Goal: Entertainment & Leisure: Consume media (video, audio)

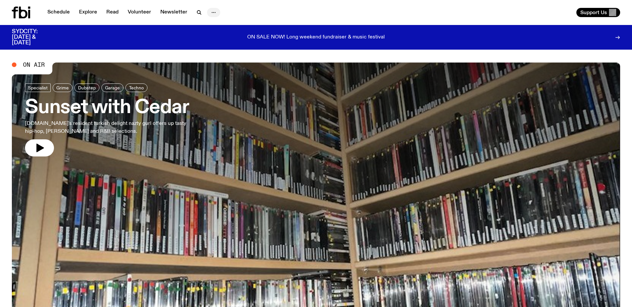
click at [215, 12] on circle "button" at bounding box center [215, 12] width 1 height 1
click at [62, 11] on link "Schedule" at bounding box center [58, 12] width 30 height 9
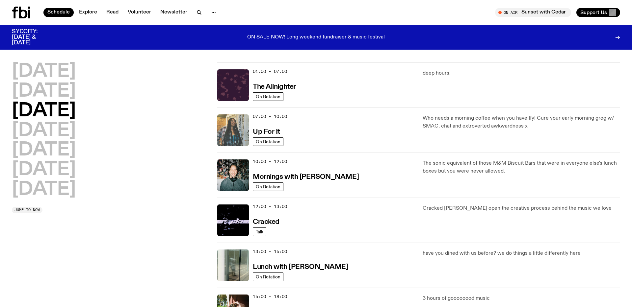
click at [240, 126] on img at bounding box center [233, 131] width 32 height 32
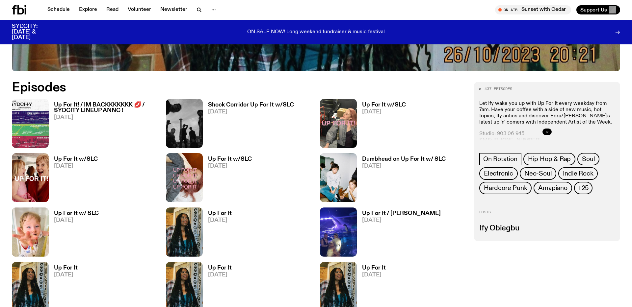
scroll to position [366, 0]
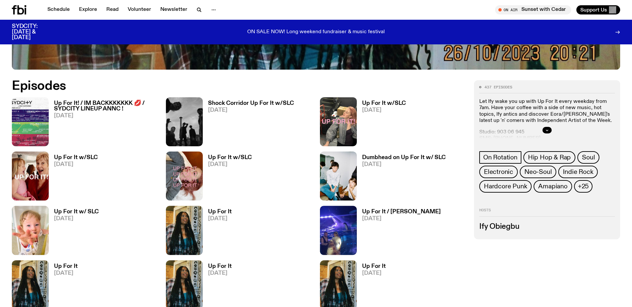
click at [78, 108] on h3 "Up For It! / IM BACKKKKKKK 💋 / SYDCITY LINEUP ANNC !" at bounding box center [106, 106] width 104 height 11
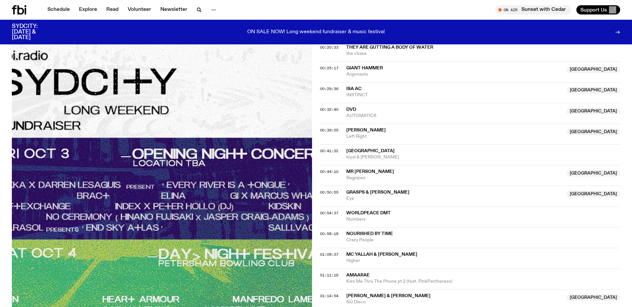
scroll to position [335, 0]
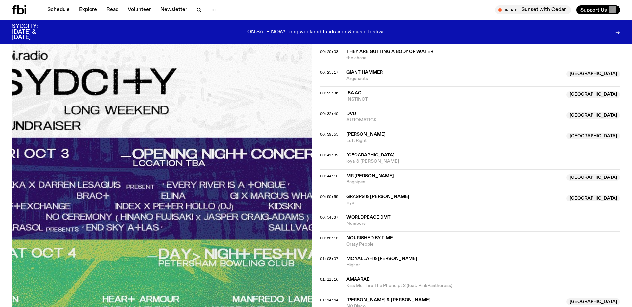
click at [360, 118] on span "AUTOMATICK" at bounding box center [454, 120] width 216 height 6
click at [331, 114] on span "00:32:40" at bounding box center [329, 113] width 18 height 5
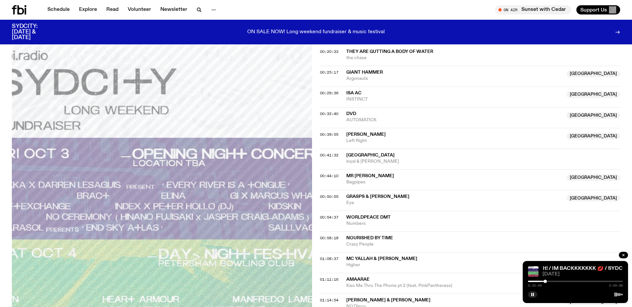
click at [562, 281] on div at bounding box center [575, 281] width 95 height 1
click at [580, 281] on div at bounding box center [575, 281] width 95 height 1
click at [594, 283] on div "1:39:26 2:59:58" at bounding box center [575, 284] width 95 height 8
click at [592, 281] on div at bounding box center [575, 281] width 95 height 1
click at [623, 254] on icon "button" at bounding box center [624, 255] width 4 height 4
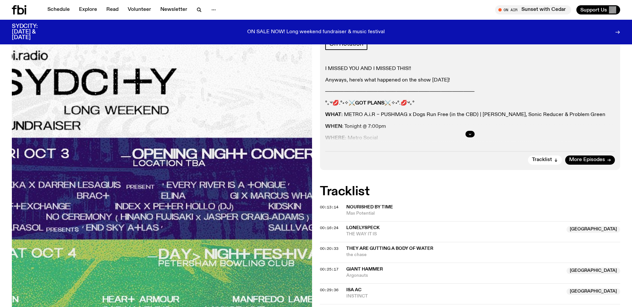
scroll to position [135, 0]
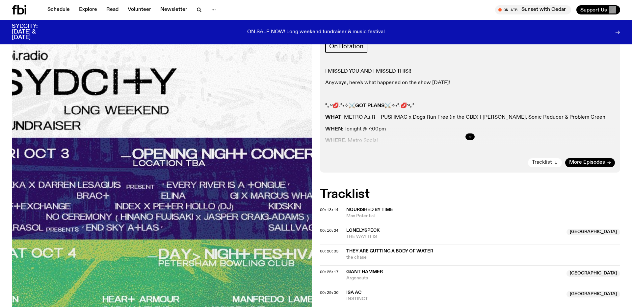
click at [556, 161] on icon "button" at bounding box center [556, 163] width 4 height 4
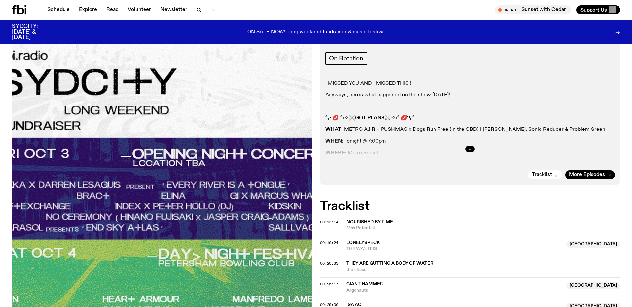
scroll to position [124, 0]
click at [469, 149] on icon "button" at bounding box center [470, 148] width 4 height 4
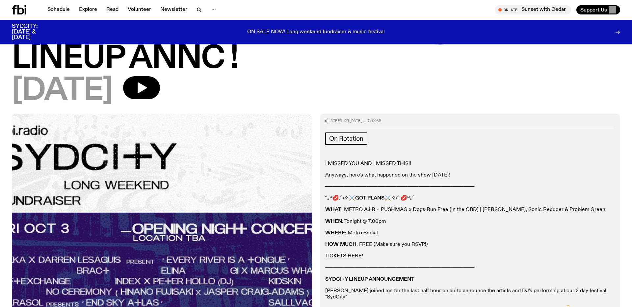
scroll to position [44, 0]
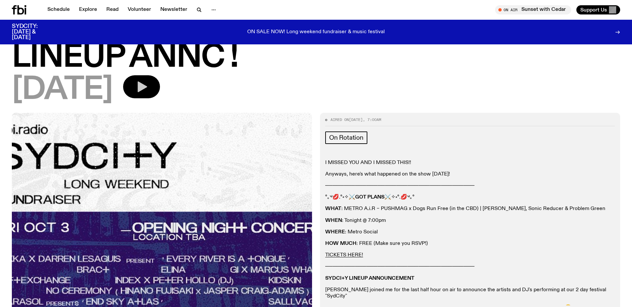
click at [147, 85] on icon "button" at bounding box center [143, 87] width 10 height 11
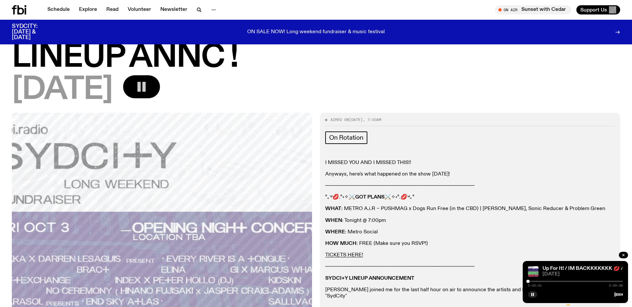
click at [534, 282] on div "0:00:01 2:59:58" at bounding box center [575, 284] width 95 height 8
drag, startPoint x: 529, startPoint y: 282, endPoint x: 535, endPoint y: 282, distance: 5.3
click at [535, 282] on div at bounding box center [534, 281] width 3 height 3
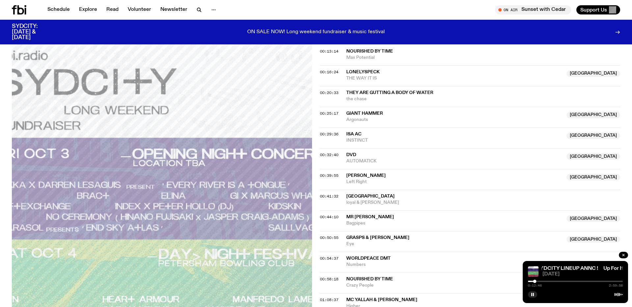
scroll to position [354, 0]
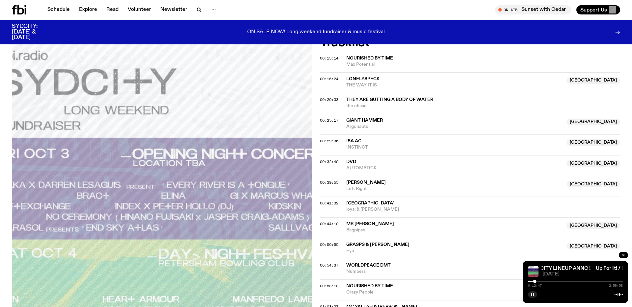
click at [538, 282] on div "0:12:47 2:59:58" at bounding box center [575, 284] width 95 height 8
click at [538, 282] on div at bounding box center [537, 281] width 3 height 3
click at [541, 282] on div at bounding box center [540, 281] width 3 height 3
click at [543, 282] on div at bounding box center [542, 281] width 3 height 3
click at [545, 281] on div at bounding box center [544, 281] width 3 height 3
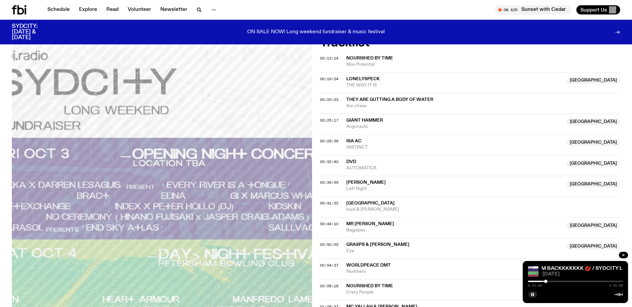
click at [546, 281] on div at bounding box center [545, 281] width 3 height 3
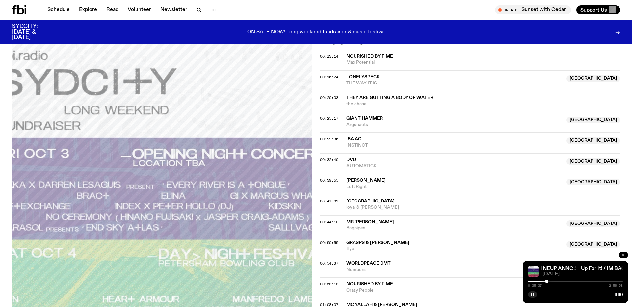
scroll to position [350, 0]
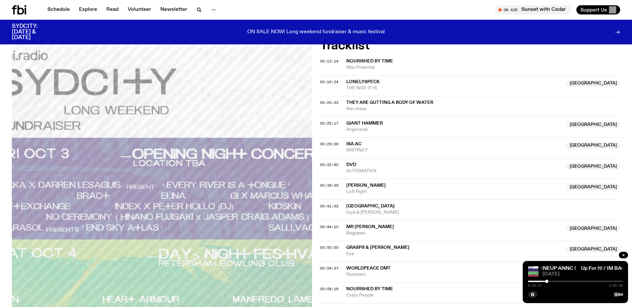
click at [547, 282] on div at bounding box center [546, 281] width 3 height 3
click at [548, 282] on div at bounding box center [548, 281] width 3 height 3
drag, startPoint x: 549, startPoint y: 281, endPoint x: 543, endPoint y: 281, distance: 5.6
click at [543, 281] on div at bounding box center [543, 281] width 3 height 3
drag, startPoint x: 544, startPoint y: 281, endPoint x: 523, endPoint y: 281, distance: 20.7
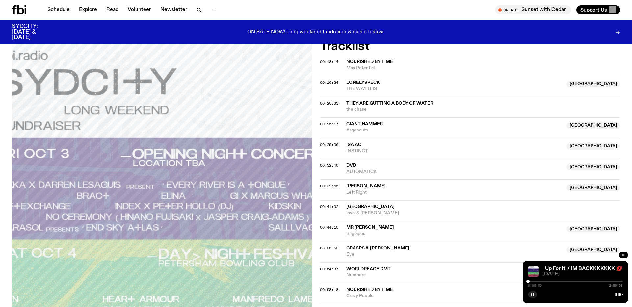
click at [523, 281] on div "Up For It! / IM BACKKKKKKK 💋 / SYDCITY LINEUP ANNC ! Up For It! / IM BACKKKKKKK…" at bounding box center [575, 282] width 105 height 42
drag, startPoint x: 529, startPoint y: 282, endPoint x: 546, endPoint y: 281, distance: 17.5
click at [546, 281] on div at bounding box center [546, 281] width 3 height 3
click at [352, 165] on span "DVD" at bounding box center [351, 165] width 10 height 5
